Goal: Find specific page/section: Find specific page/section

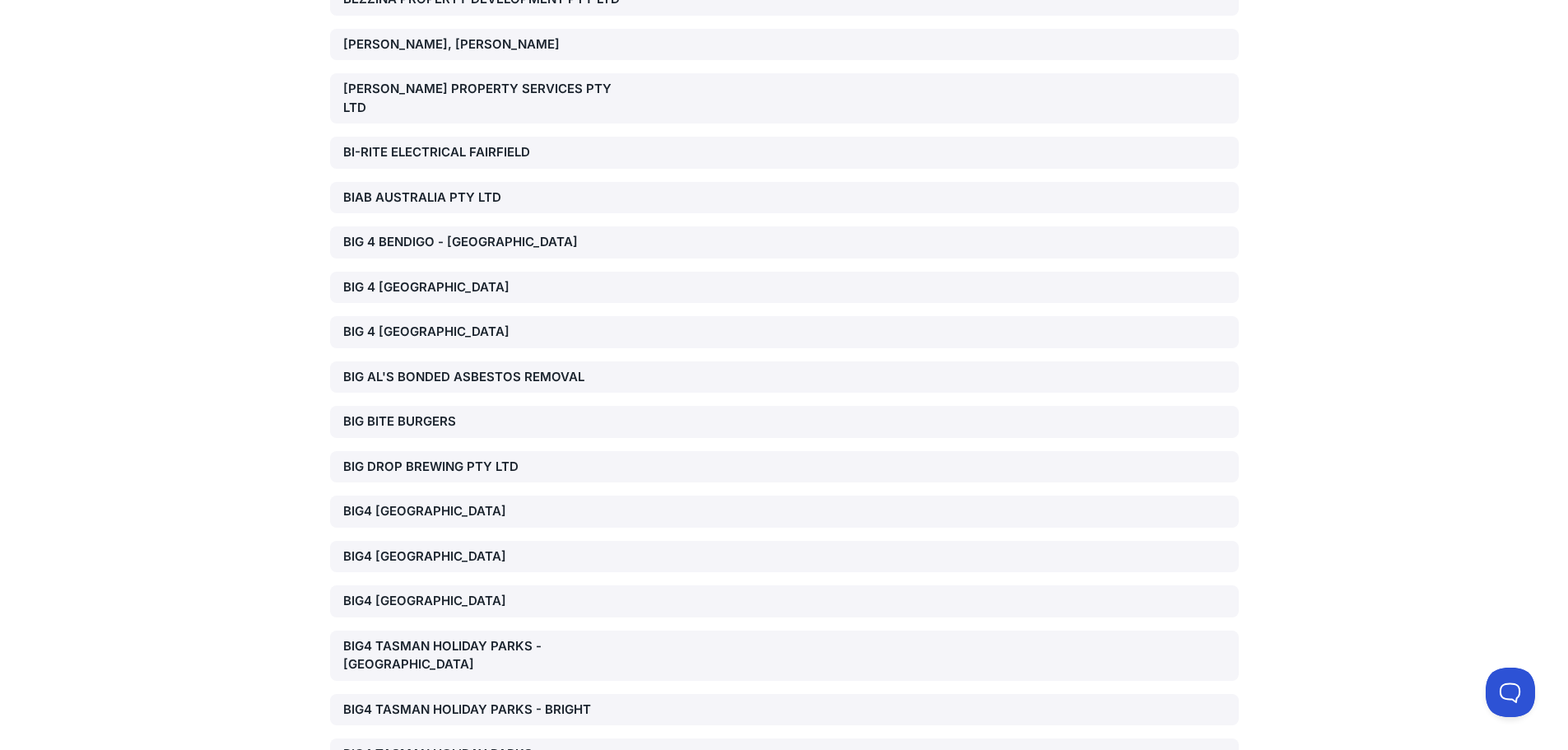
scroll to position [19267, 0]
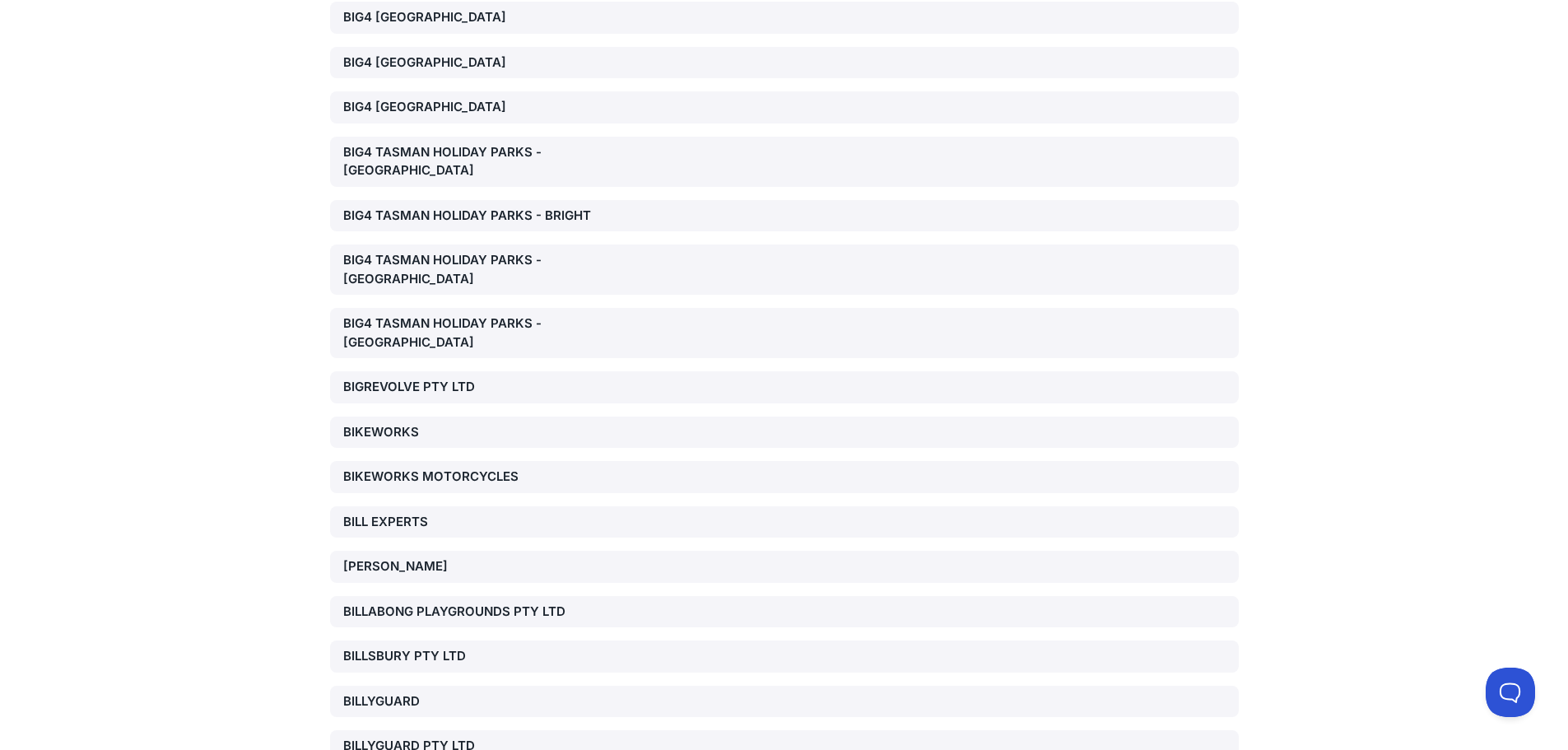
click at [443, 378] on div "BIGREVOLVE PTY LTD" at bounding box center [488, 387] width 289 height 19
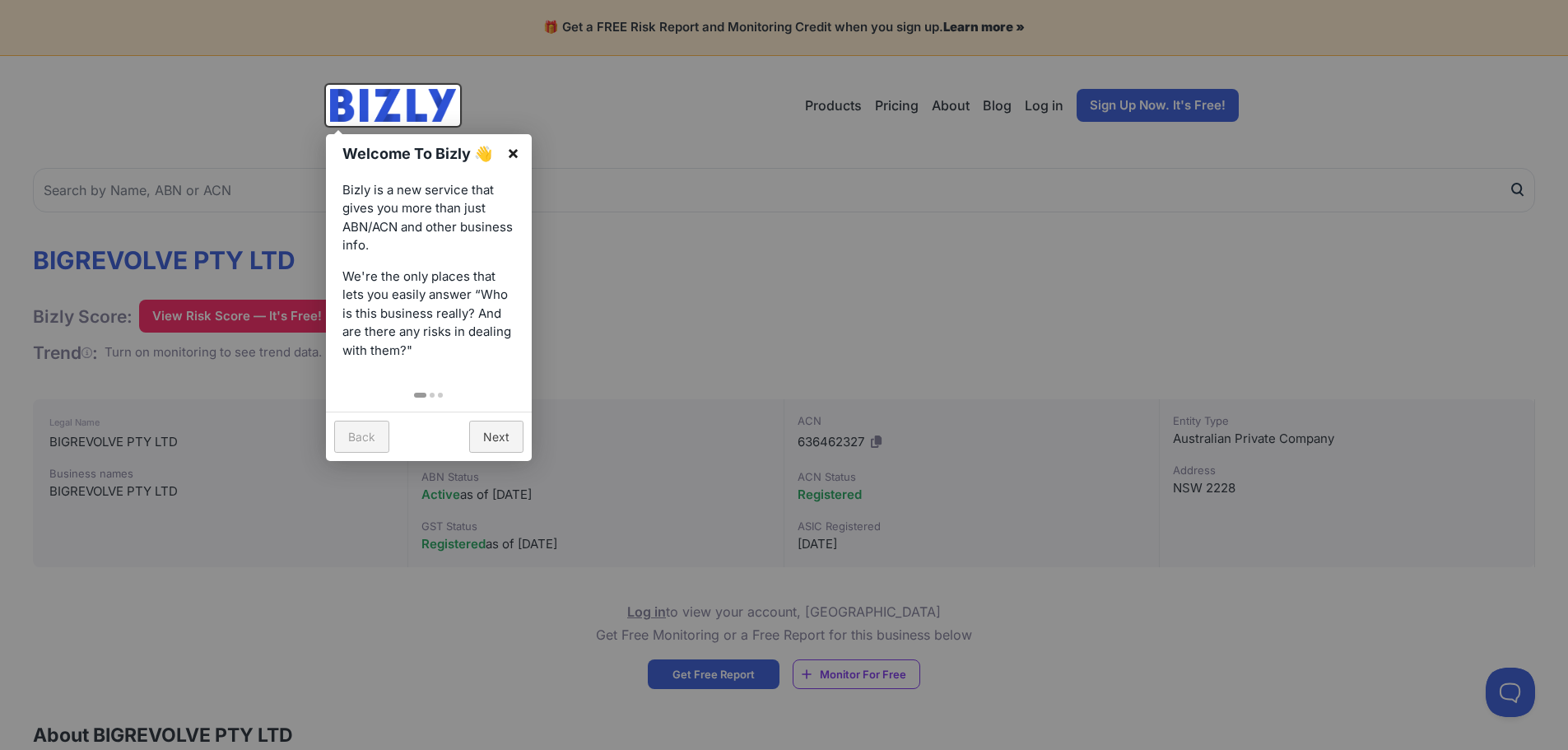
click at [515, 150] on link "×" at bounding box center [513, 152] width 37 height 37
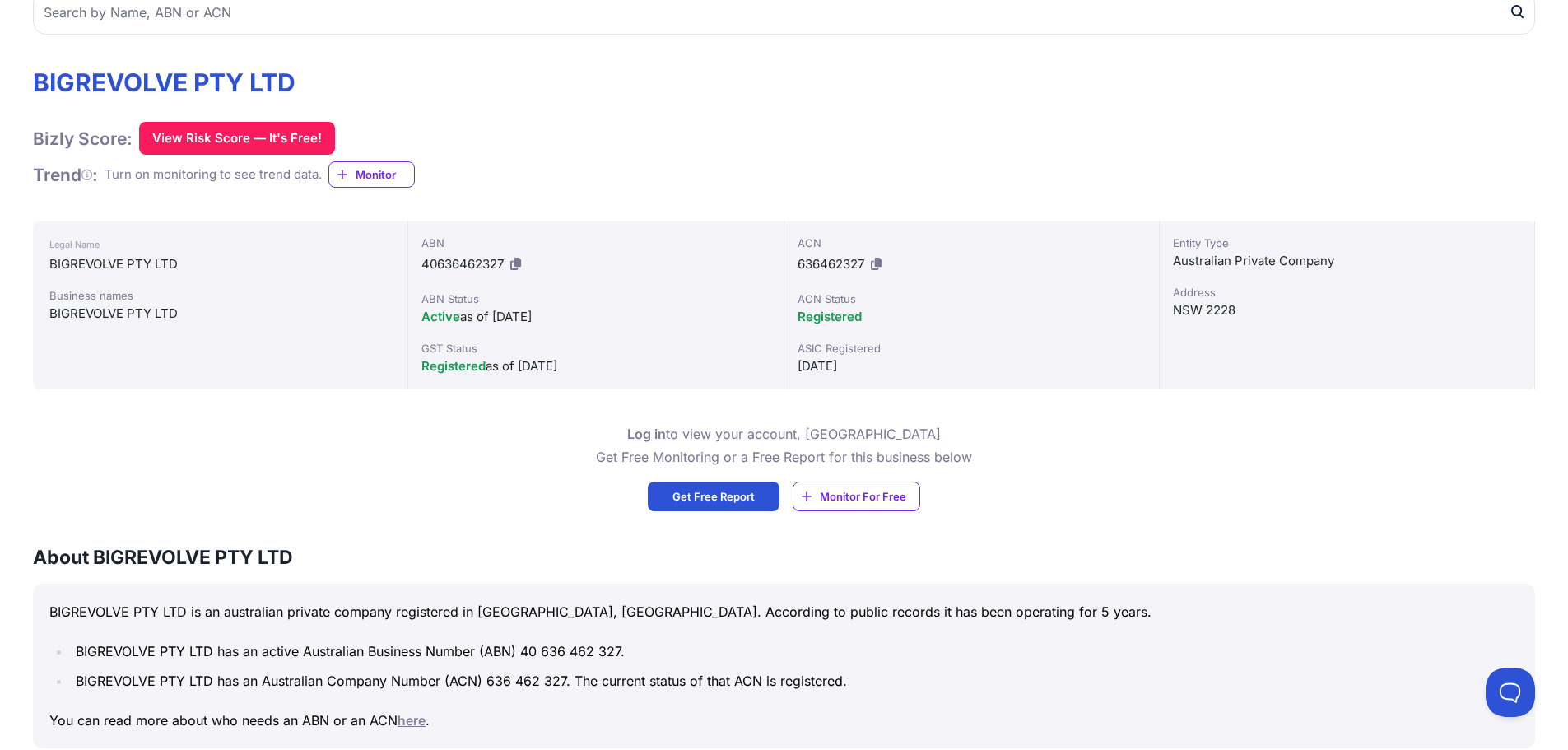
scroll to position [247, 0]
